Goal: Transaction & Acquisition: Subscribe to service/newsletter

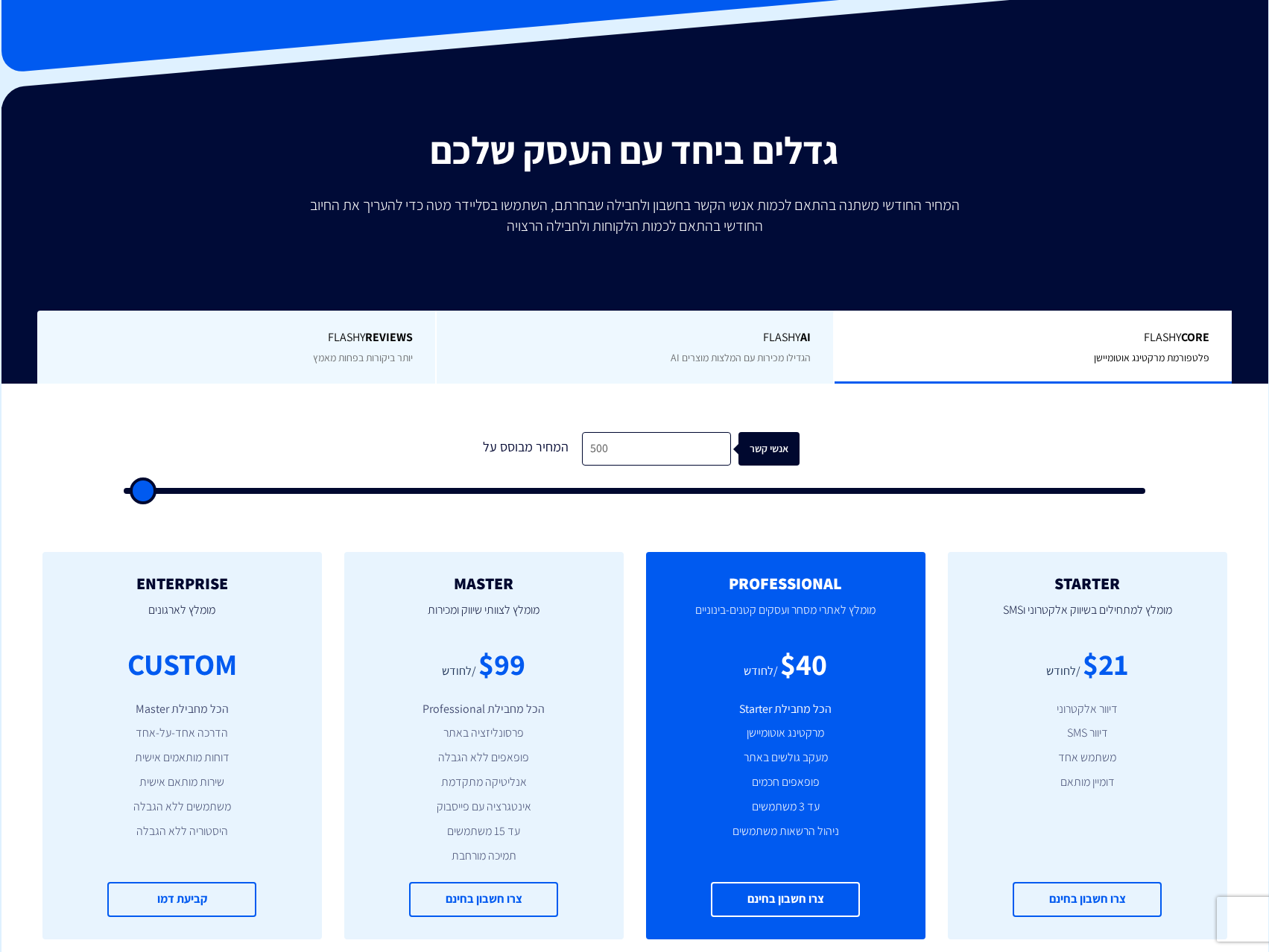
scroll to position [149, 0]
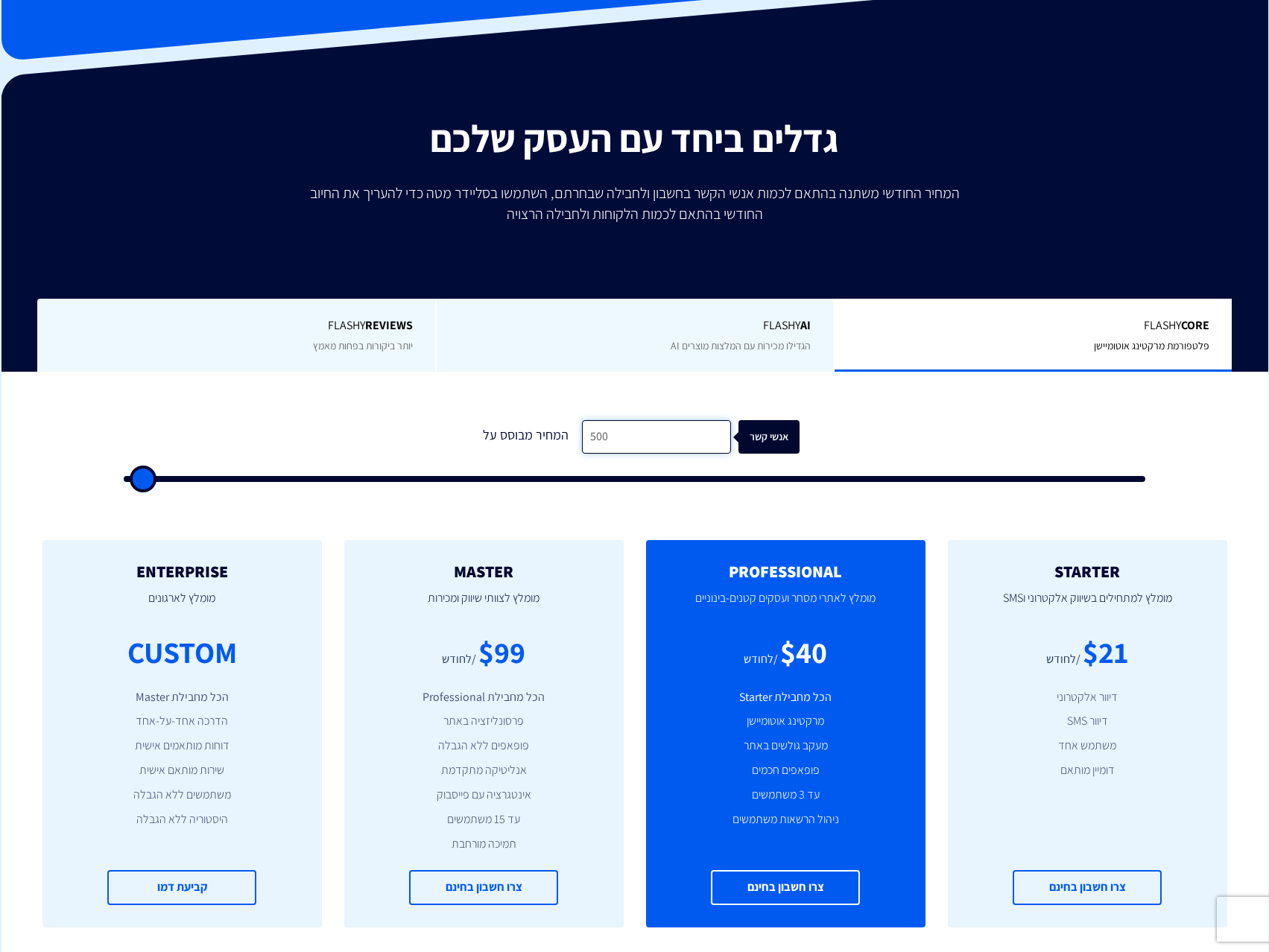
click at [644, 442] on input "500" at bounding box center [656, 437] width 149 height 34
type input "1"
type input "500"
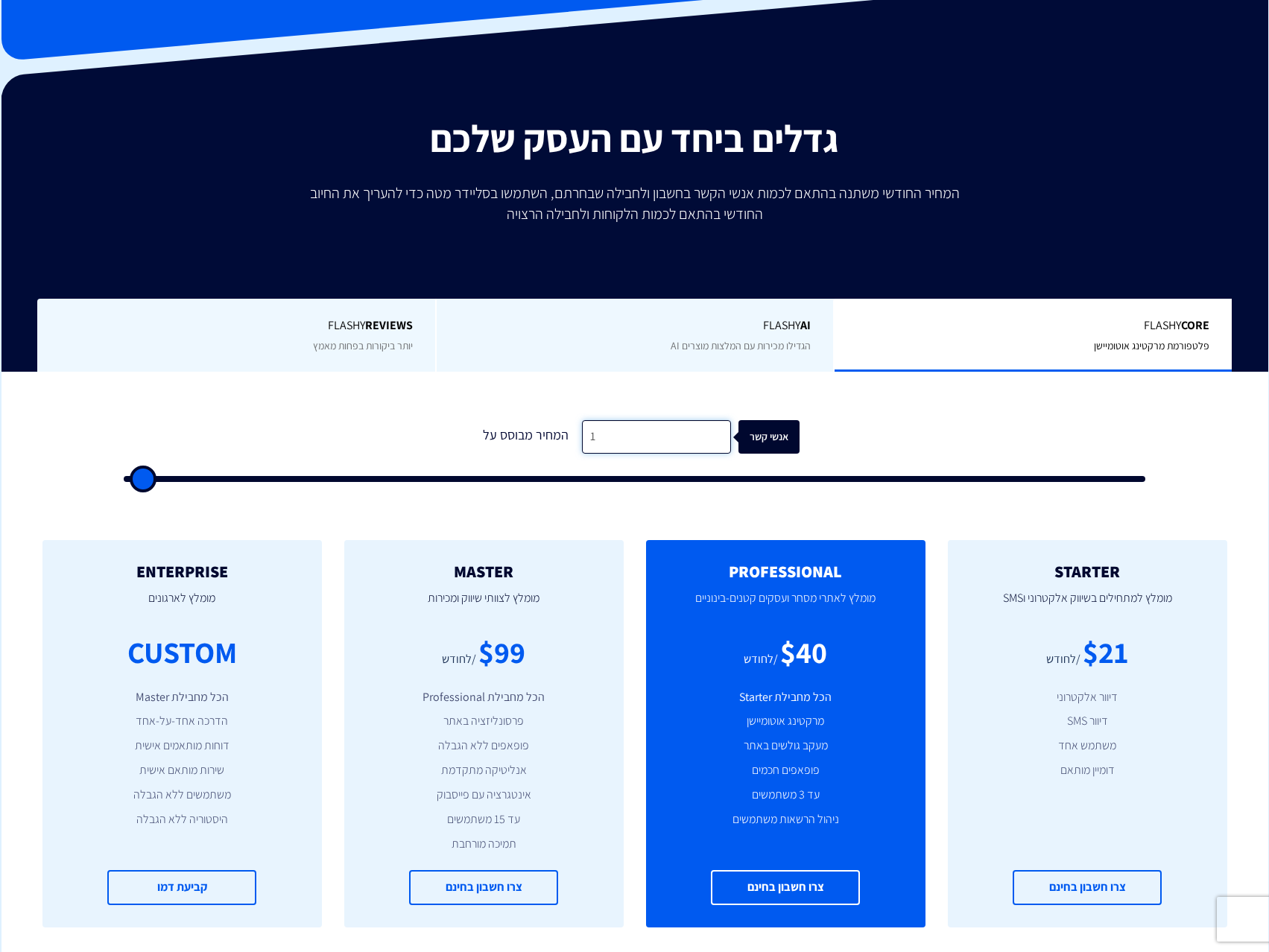
type input "12"
type input "500"
type input "120"
type input "500"
type input "1,200"
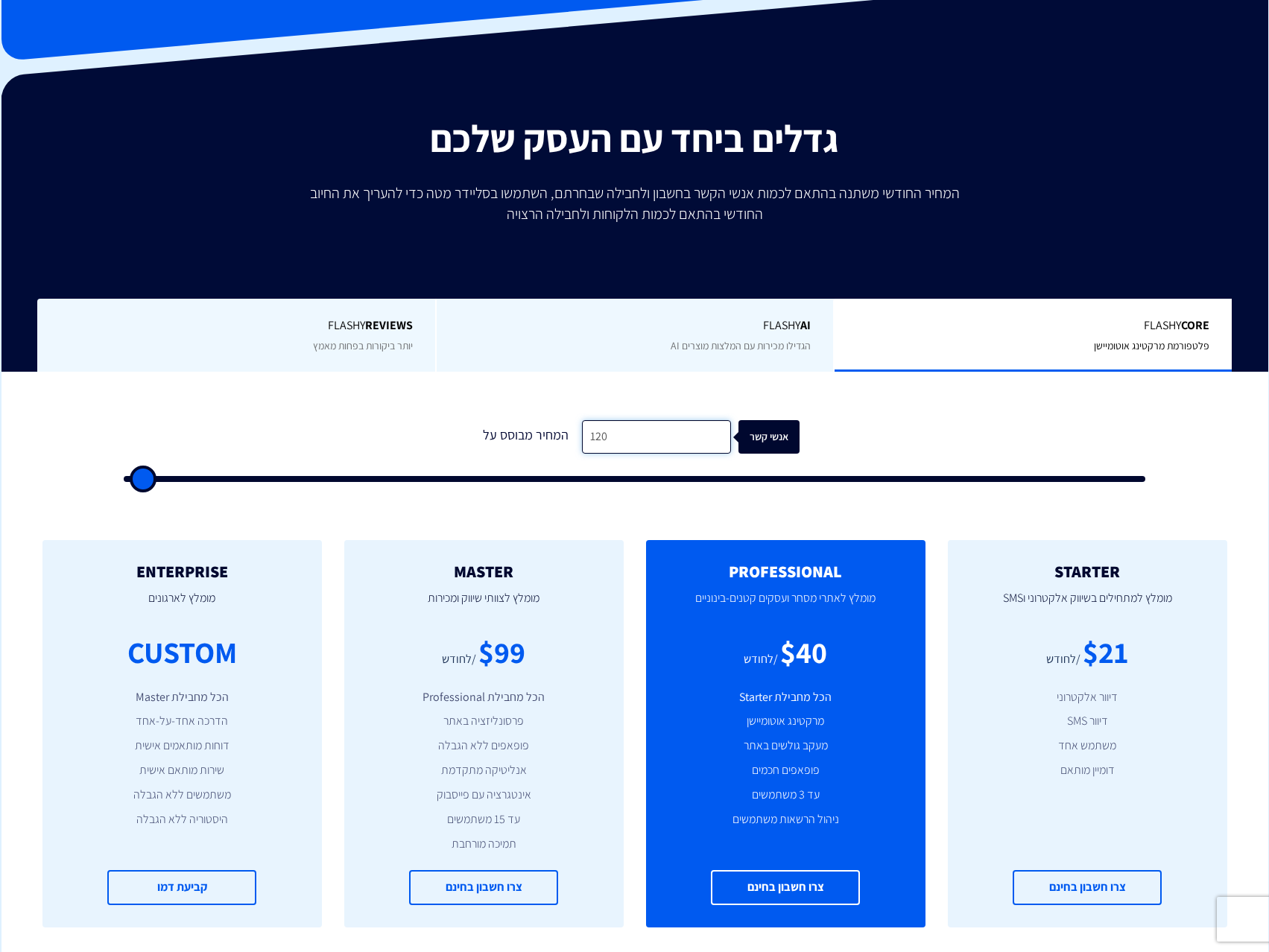
type input "1000"
type input "12,000"
type input "12000"
type input "12,000"
